Goal: Register for event/course

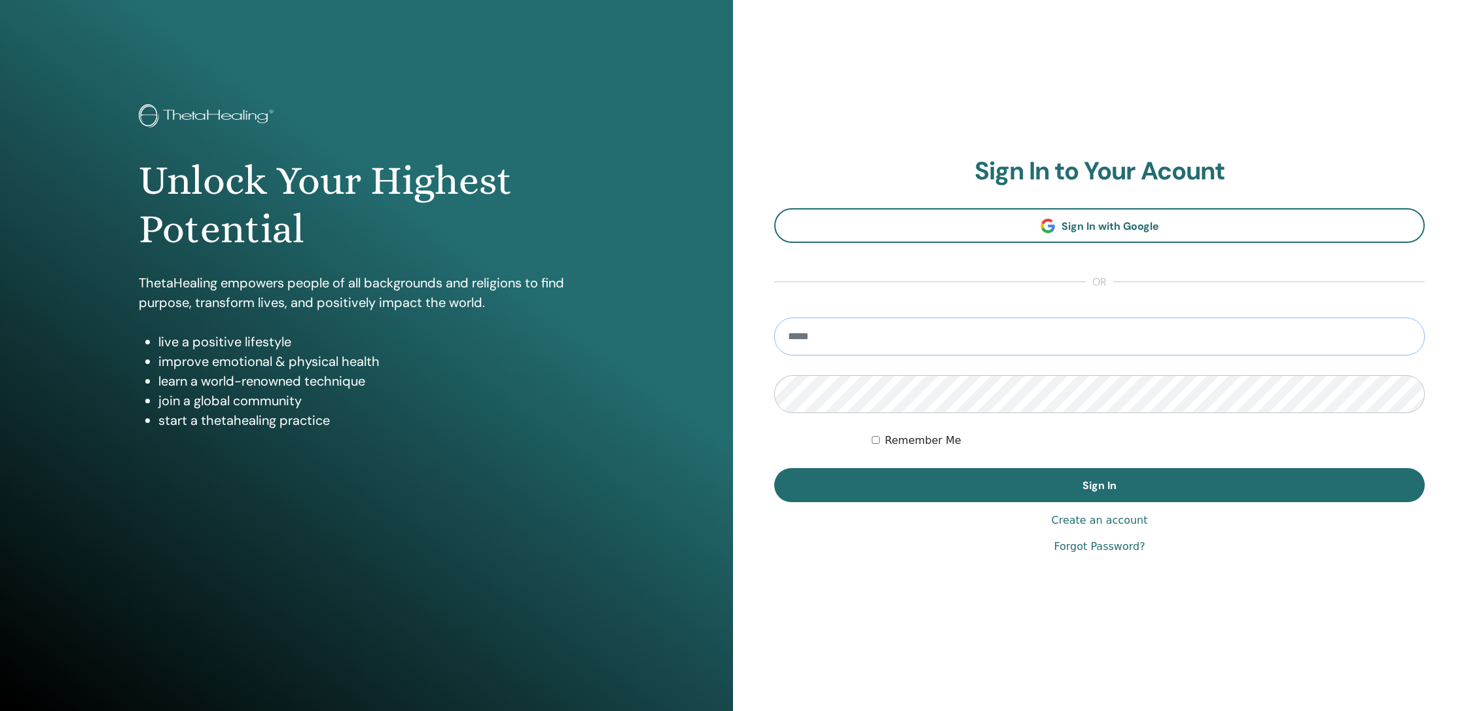
type input "**********"
click at [1099, 485] on button "Sign In" at bounding box center [1099, 485] width 650 height 34
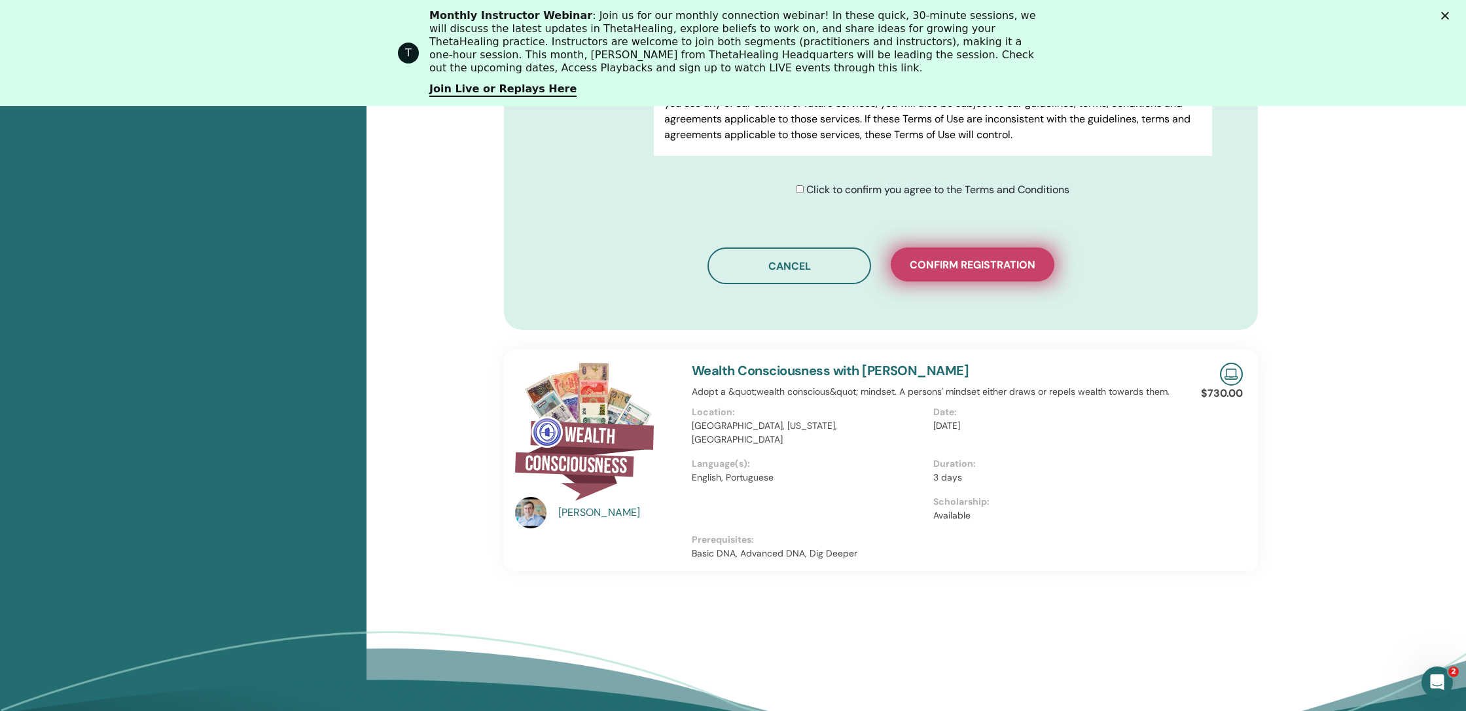
scroll to position [829, 0]
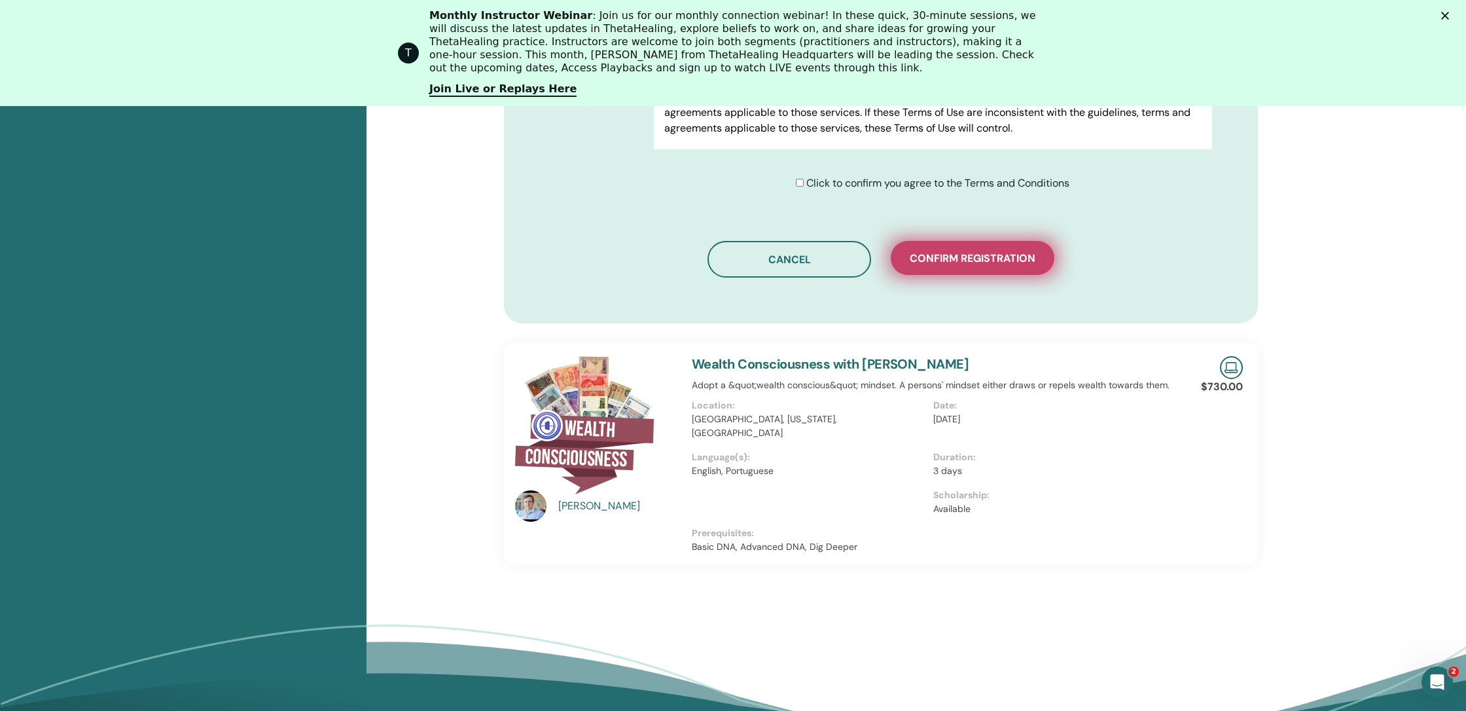
click at [957, 251] on span "Confirm registration" at bounding box center [973, 258] width 126 height 14
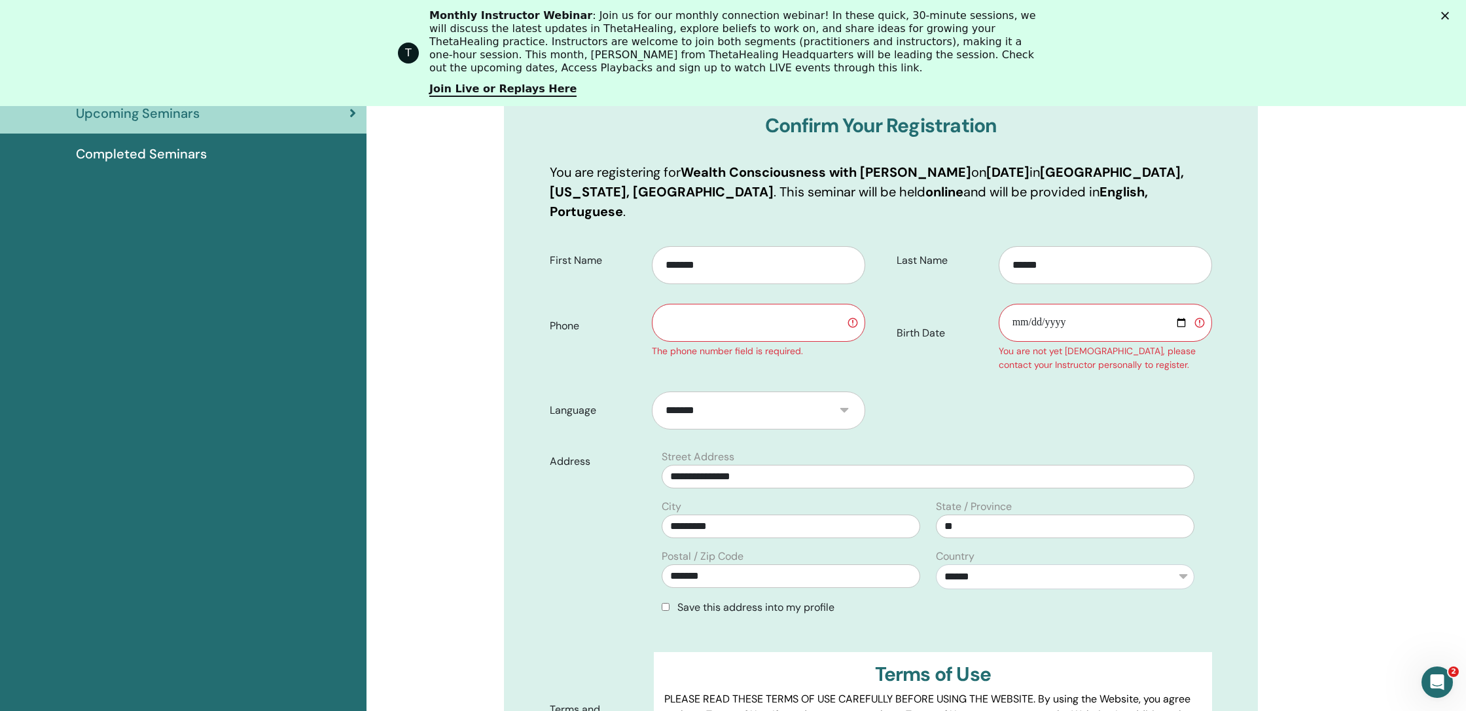
scroll to position [226, 0]
type input "**********"
click at [1006, 395] on form "**********" at bounding box center [881, 536] width 682 height 598
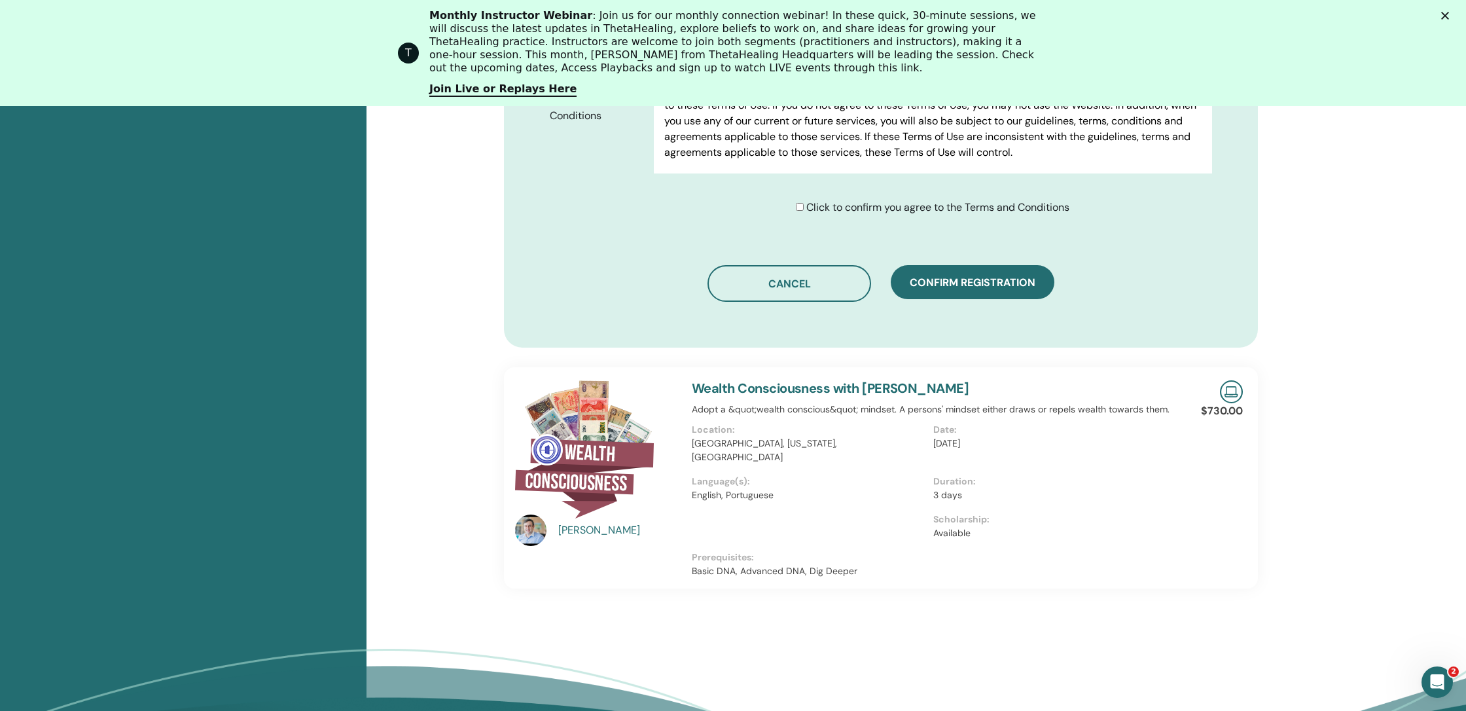
scroll to position [830, 0]
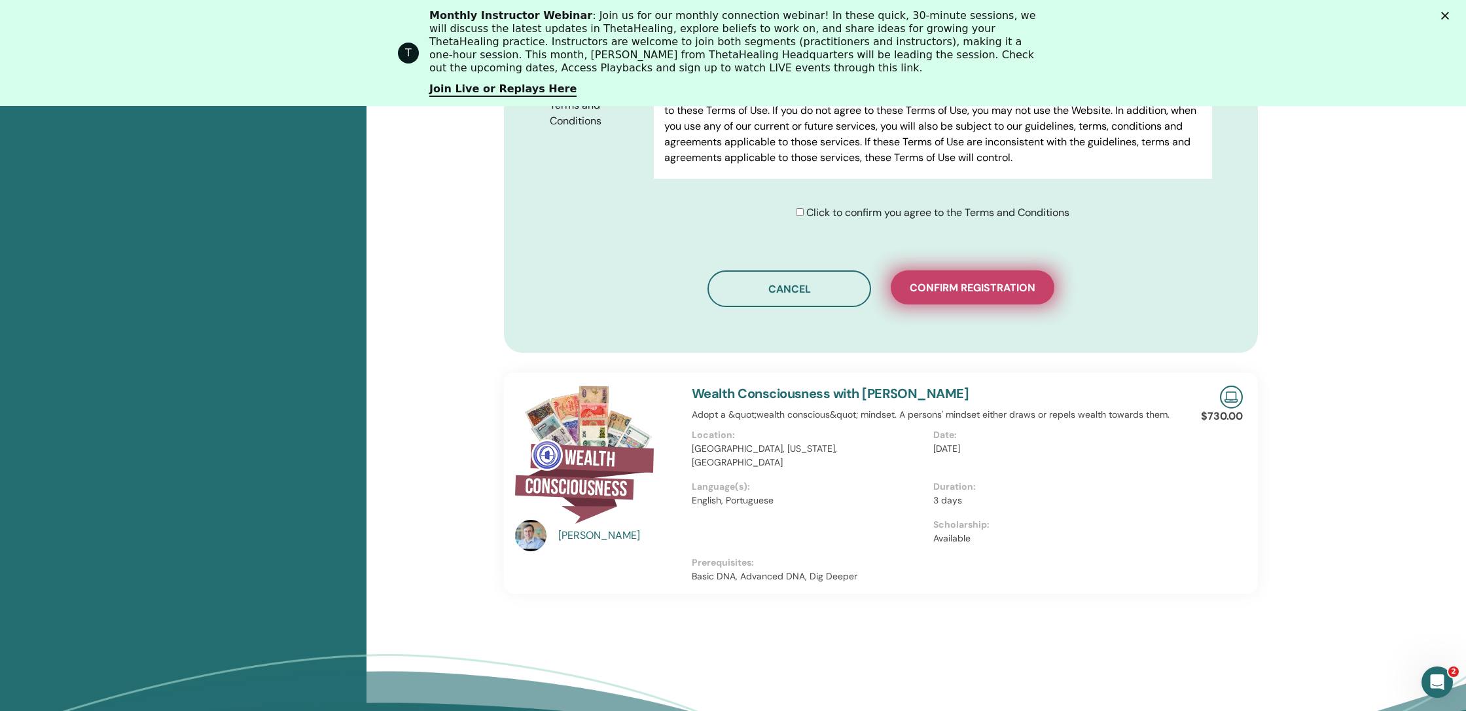
click at [974, 281] on span "Confirm registration" at bounding box center [973, 288] width 126 height 14
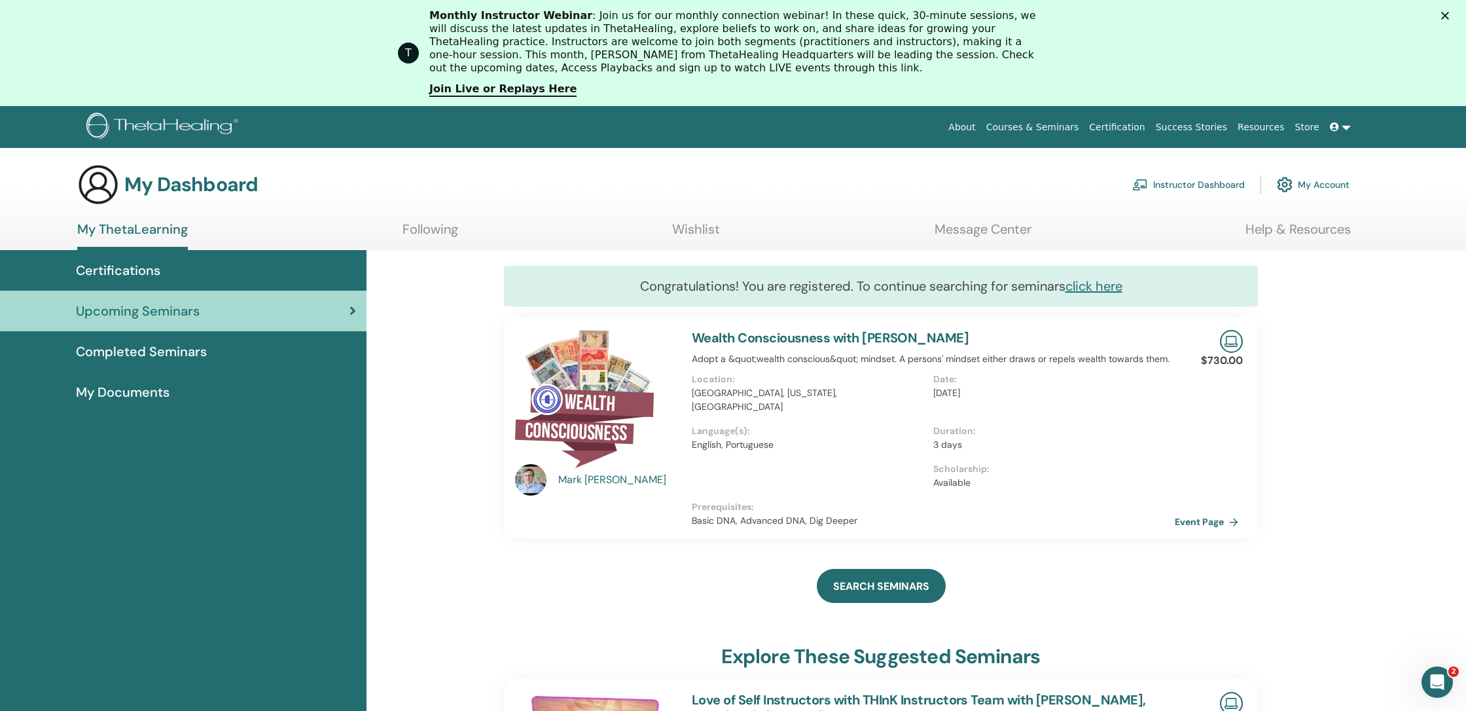
click at [600, 479] on div "Mark Anthony" at bounding box center [618, 480] width 121 height 16
click at [609, 477] on div "Mark Anthony" at bounding box center [618, 480] width 121 height 16
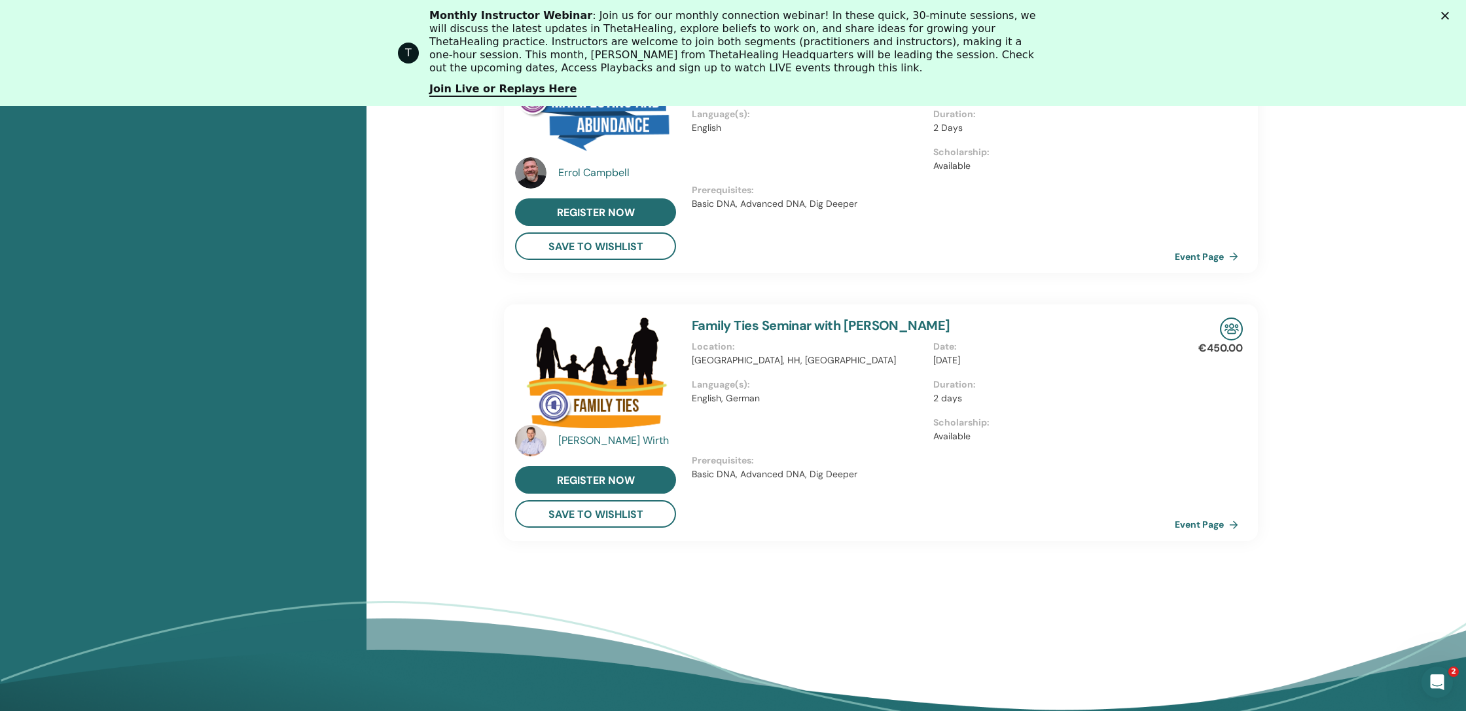
scroll to position [936, 0]
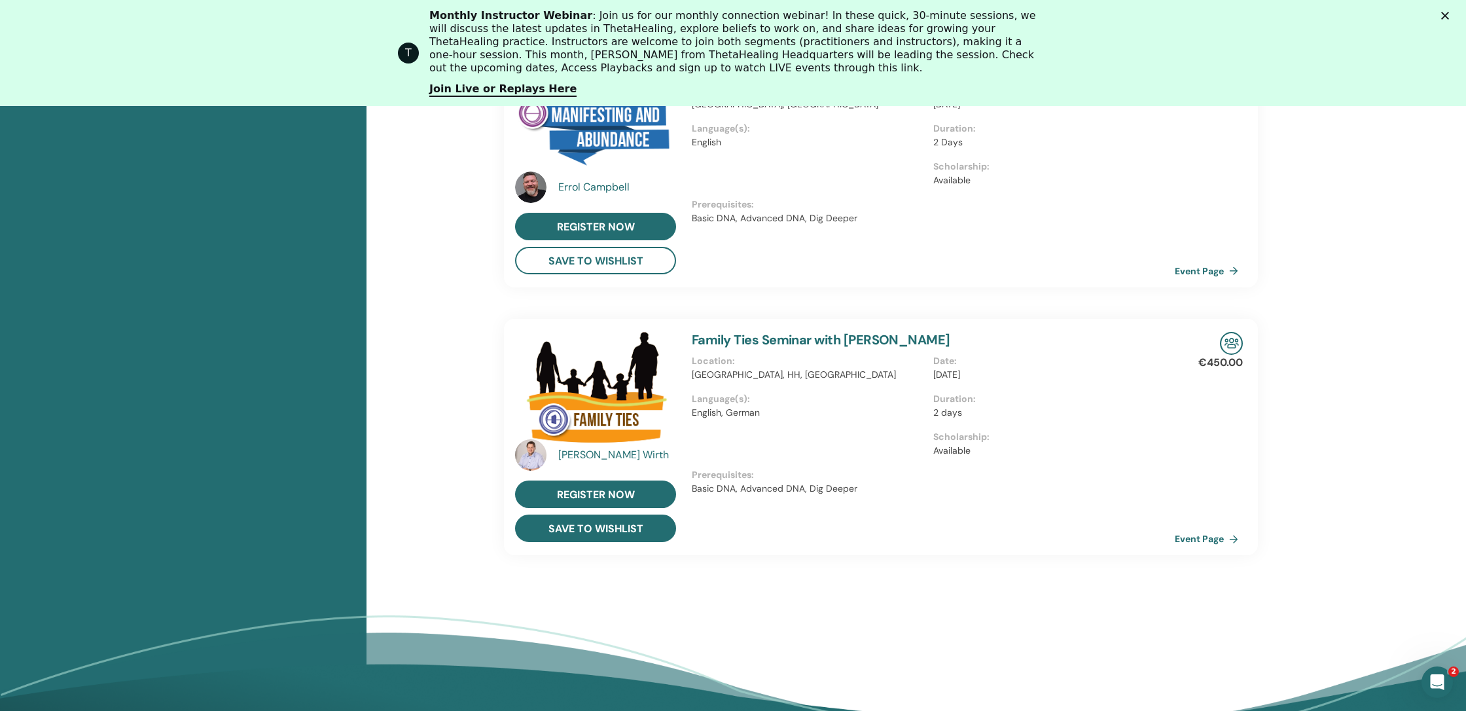
click at [624, 516] on button "save to wishlist" at bounding box center [595, 527] width 161 height 27
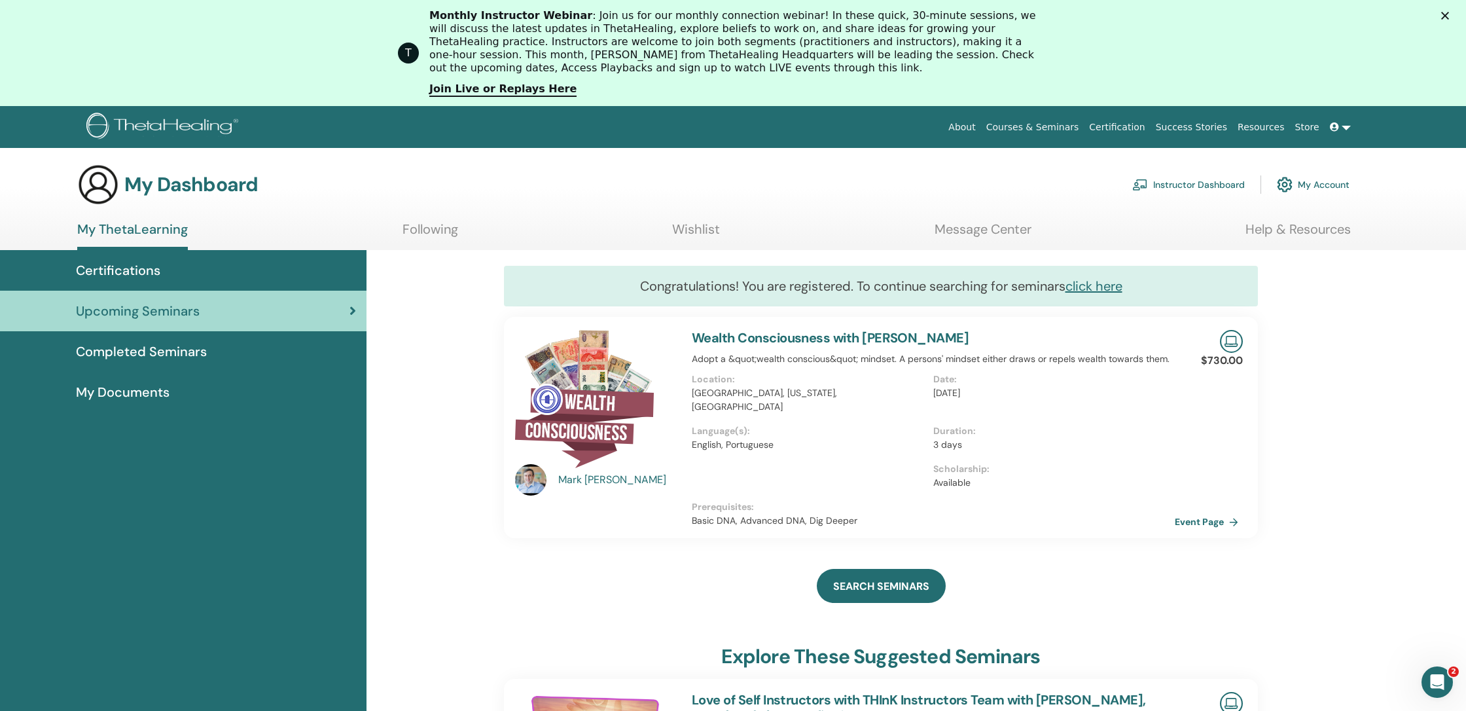
scroll to position [0, 0]
click at [215, 353] on div "Completed Seminars" at bounding box center [183, 352] width 346 height 20
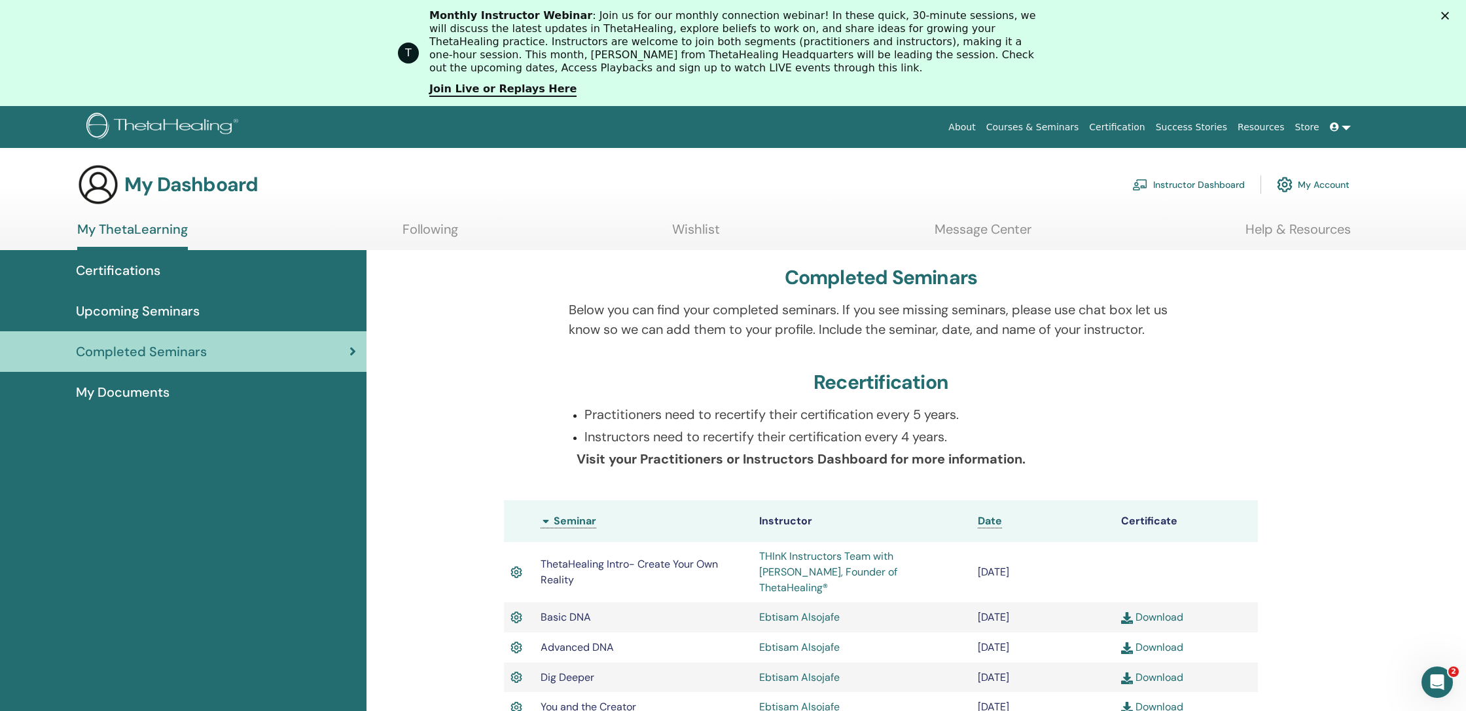
click at [433, 228] on link "Following" at bounding box center [430, 234] width 56 height 26
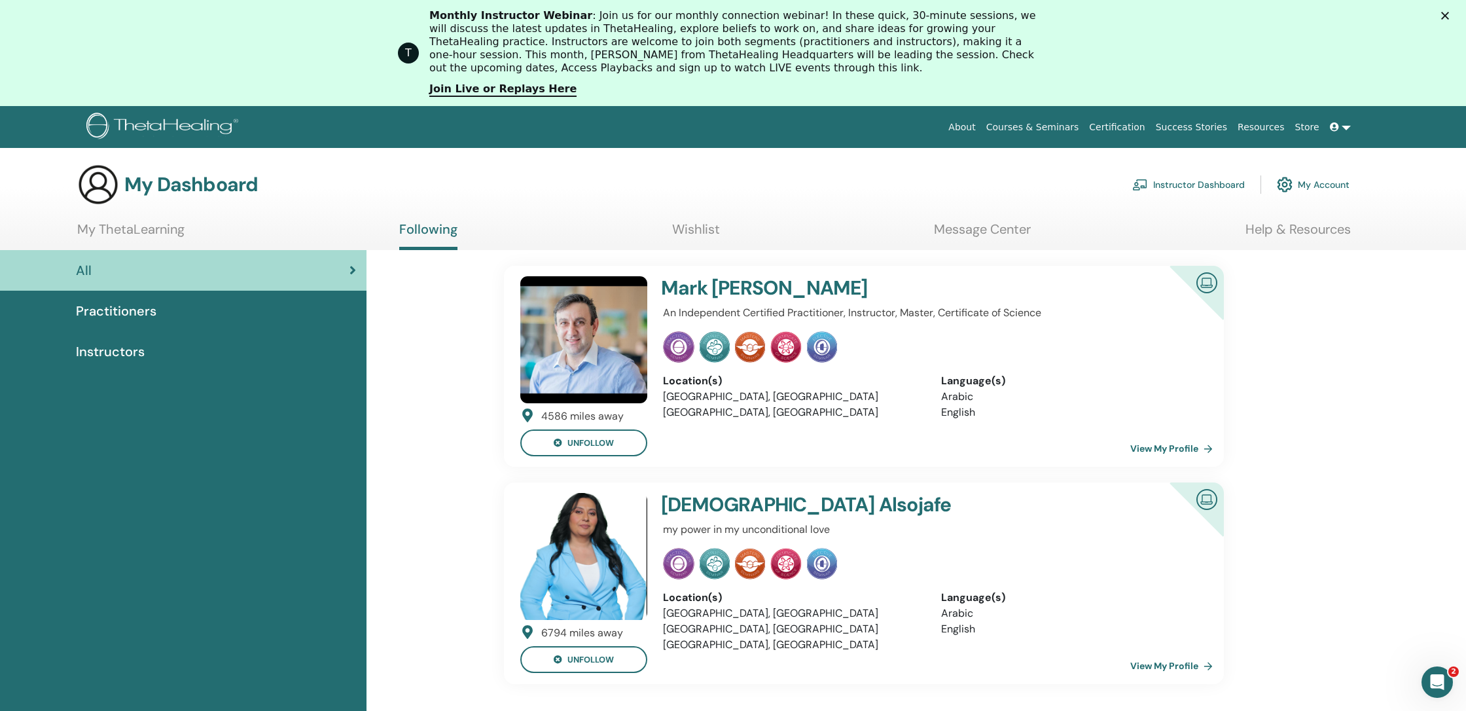
click at [137, 350] on span "Instructors" at bounding box center [110, 352] width 69 height 20
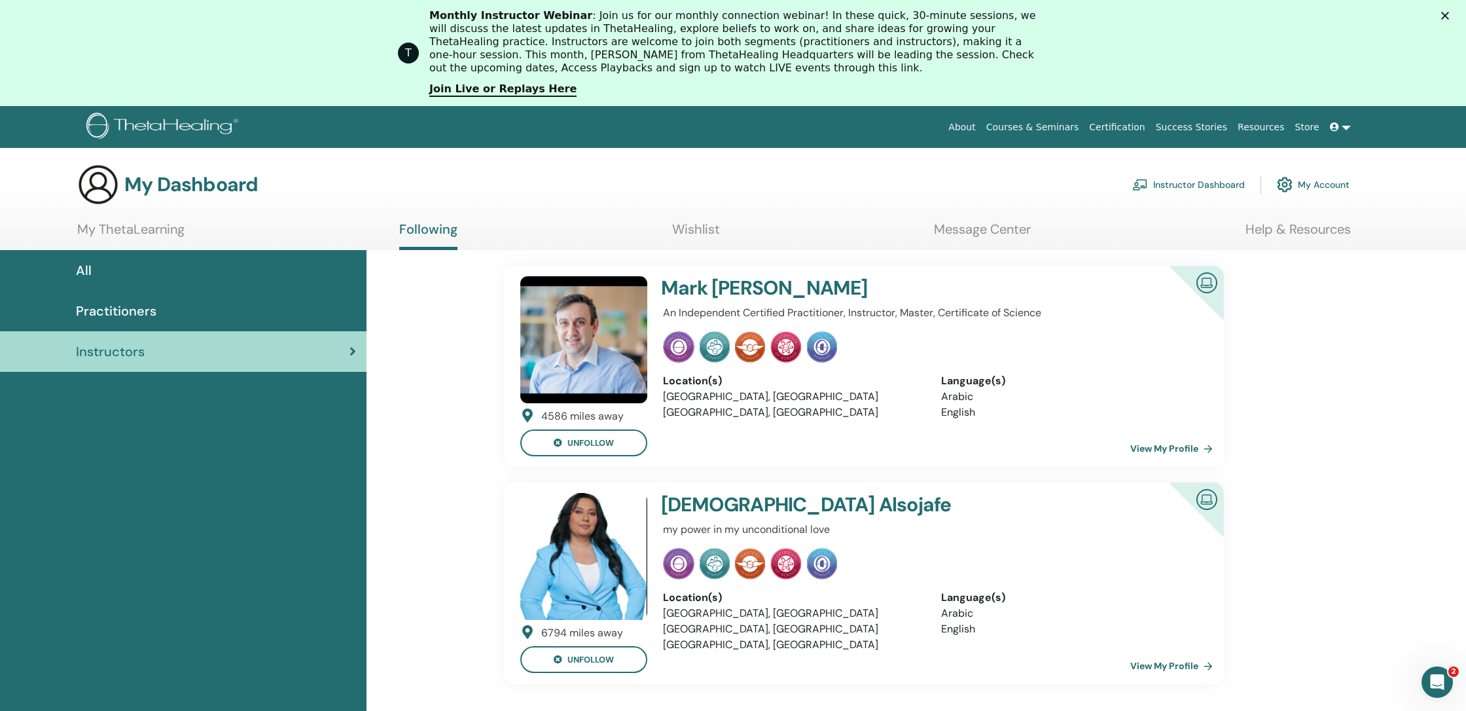
click at [126, 310] on span "Practitioners" at bounding box center [116, 311] width 80 height 20
